Goal: Entertainment & Leisure: Consume media (video, audio)

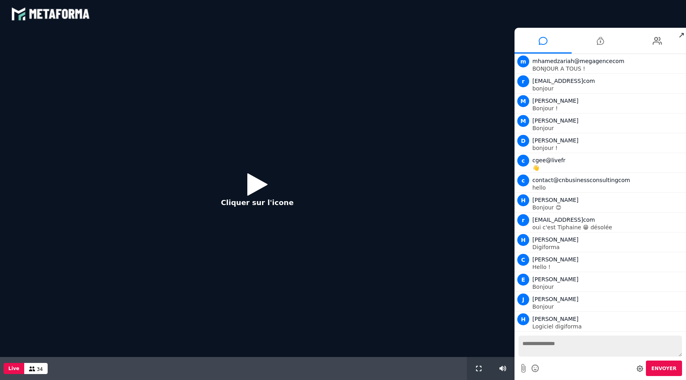
scroll to position [342, 0]
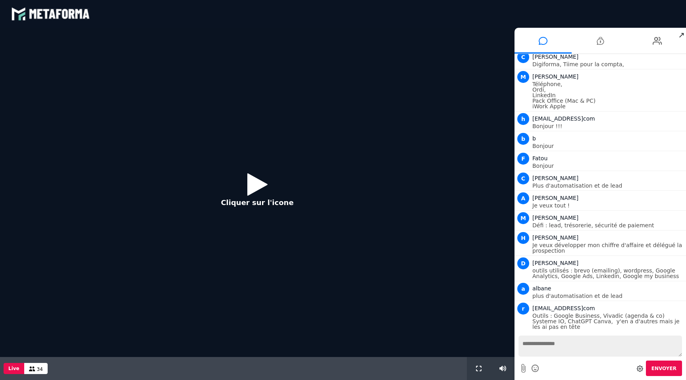
click at [246, 189] on button "Cliquer sur l'icone" at bounding box center [257, 192] width 88 height 51
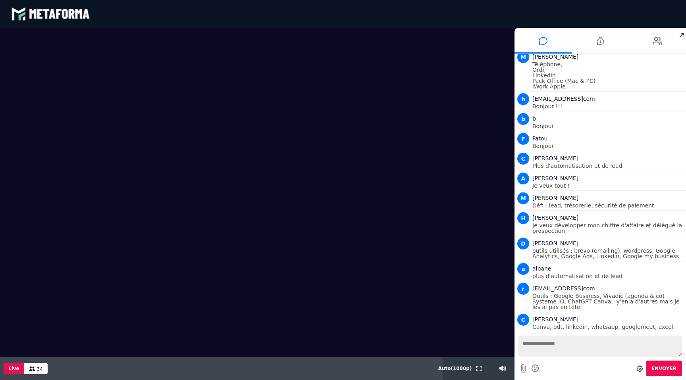
scroll to position [381, 0]
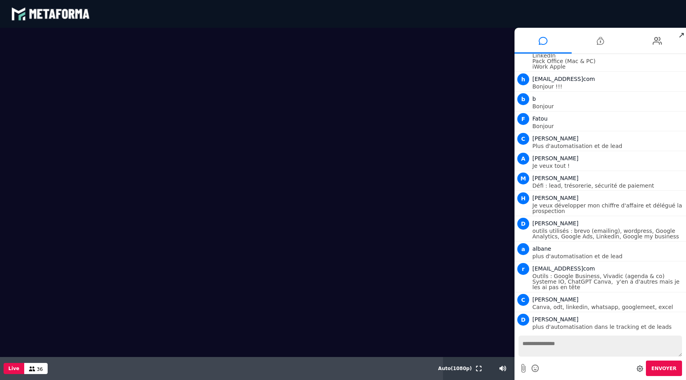
click at [383, 105] on video at bounding box center [257, 192] width 514 height 329
click at [645, 19] on div "blastream met_channel-b75402aa3198a961a33137d6ed46a688 fr en fr" at bounding box center [342, 14] width 663 height 24
click at [682, 36] on span "↗" at bounding box center [680, 35] width 9 height 14
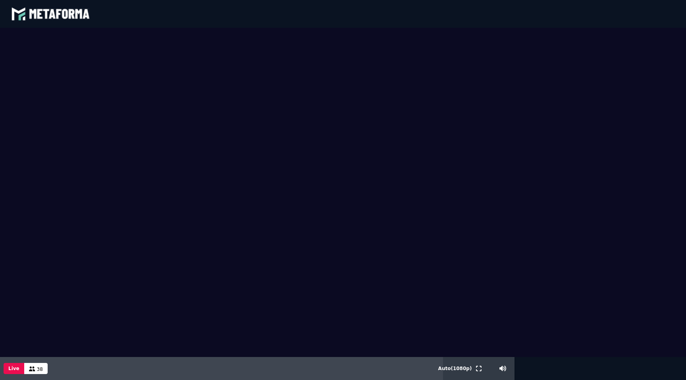
scroll to position [517, 0]
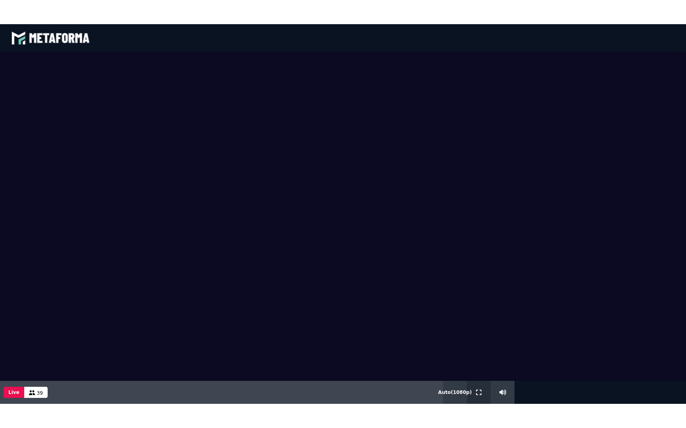
click at [479, 380] on icon at bounding box center [479, 393] width 6 height 6
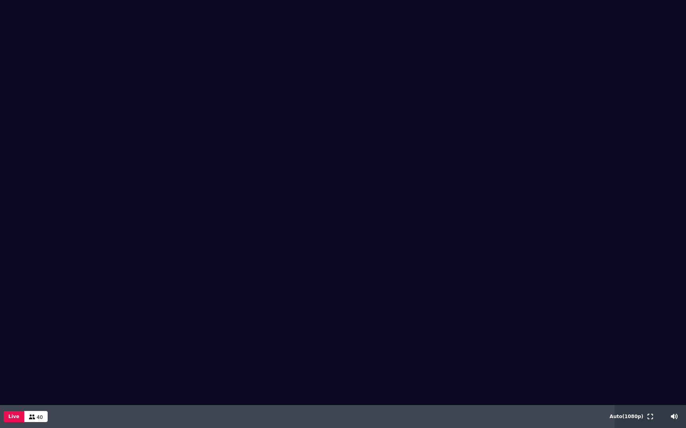
click at [35, 380] on div "40" at bounding box center [35, 416] width 23 height 11
click at [33, 380] on div "40" at bounding box center [35, 416] width 23 height 11
click at [32, 380] on icon at bounding box center [32, 417] width 6 height 5
click at [647, 380] on icon at bounding box center [650, 417] width 6 height 6
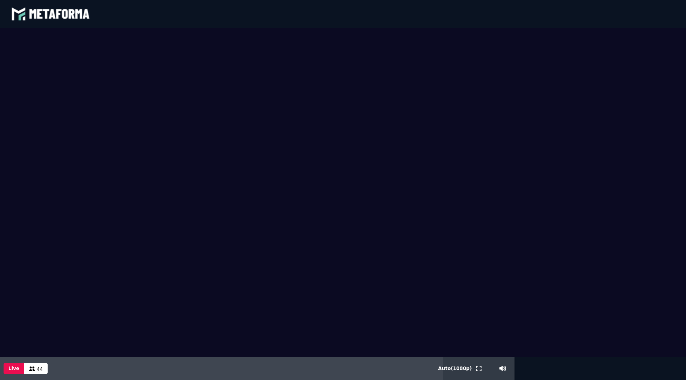
click at [40, 373] on div "44" at bounding box center [35, 368] width 23 height 11
click at [37, 370] on span "44" at bounding box center [40, 370] width 6 height 6
click at [12, 369] on button "Live" at bounding box center [14, 368] width 21 height 11
click at [31, 369] on icon at bounding box center [32, 369] width 6 height 5
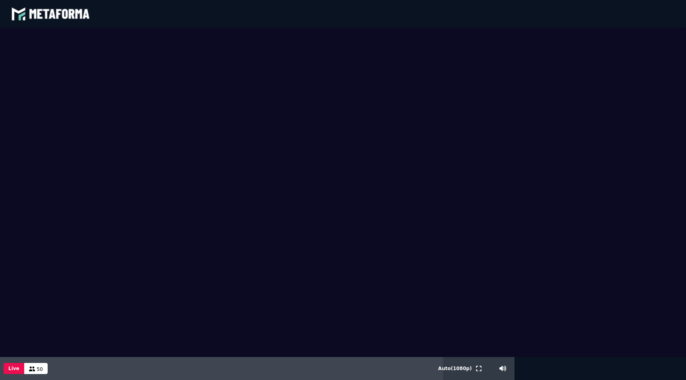
drag, startPoint x: 397, startPoint y: 246, endPoint x: 357, endPoint y: 285, distance: 56.1
click at [356, 246] on video at bounding box center [343, 192] width 686 height 329
click at [32, 368] on icon at bounding box center [32, 369] width 6 height 5
click at [32, 369] on icon at bounding box center [32, 369] width 6 height 5
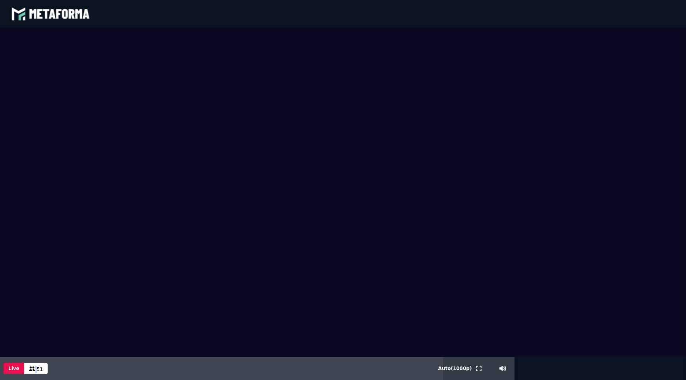
click at [32, 369] on icon at bounding box center [32, 369] width 6 height 5
click at [29, 368] on icon at bounding box center [32, 369] width 6 height 5
